Goal: Check status: Check status

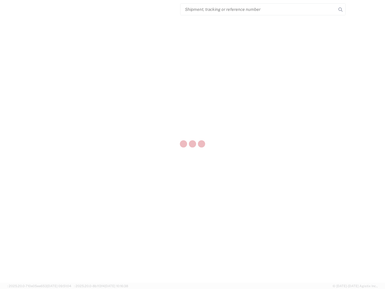
select select "US"
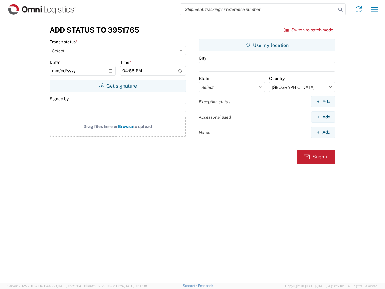
click at [259, 9] on input "search" at bounding box center [259, 9] width 156 height 11
click at [341, 10] on icon at bounding box center [341, 9] width 8 height 8
click at [359, 9] on icon at bounding box center [359, 10] width 10 height 10
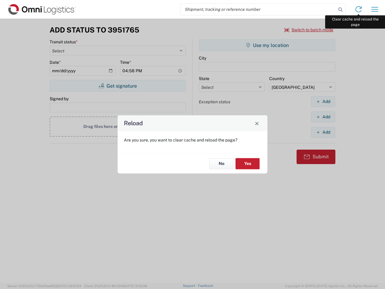
click at [375, 9] on div "Reload Are you sure, you want to clear cache and reload the page? No Yes" at bounding box center [192, 144] width 385 height 289
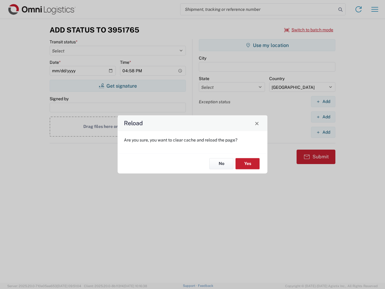
click at [309, 30] on div "Reload Are you sure, you want to clear cache and reload the page? No Yes" at bounding box center [192, 144] width 385 height 289
click at [118, 86] on div "Reload Are you sure, you want to clear cache and reload the page? No Yes" at bounding box center [192, 144] width 385 height 289
click at [267, 45] on div "Reload Are you sure, you want to clear cache and reload the page? No Yes" at bounding box center [192, 144] width 385 height 289
click at [323, 101] on div "Reload Are you sure, you want to clear cache and reload the page? No Yes" at bounding box center [192, 144] width 385 height 289
click at [323, 117] on div "Reload Are you sure, you want to clear cache and reload the page? No Yes" at bounding box center [192, 144] width 385 height 289
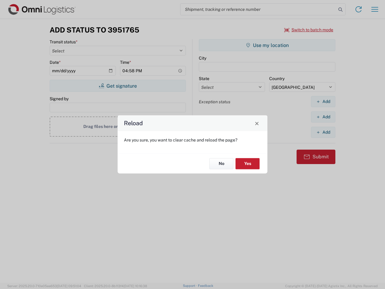
click at [323, 132] on div "Reload Are you sure, you want to clear cache and reload the page? No Yes" at bounding box center [192, 144] width 385 height 289
